Goal: Information Seeking & Learning: Learn about a topic

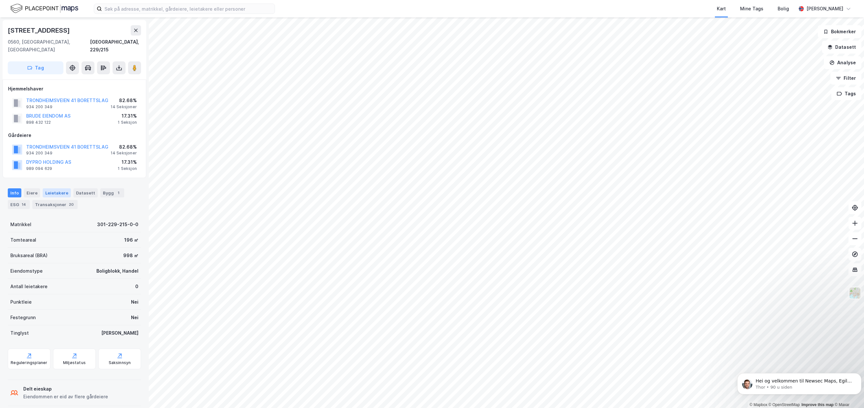
click at [52, 189] on div "Leietakere" at bounding box center [57, 193] width 28 height 9
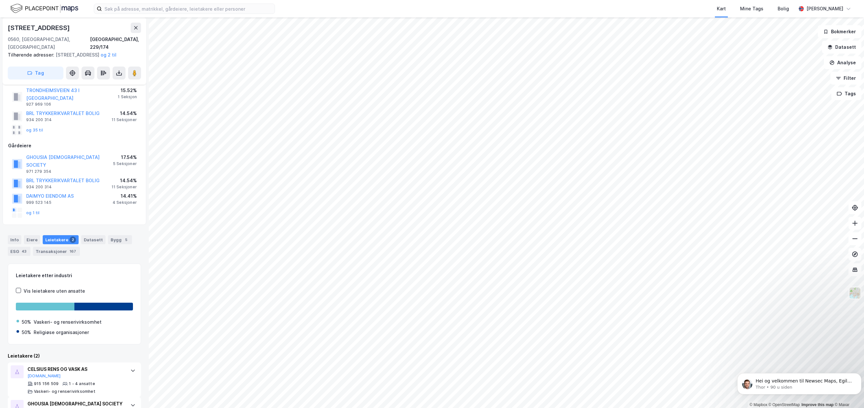
scroll to position [50, 0]
